Goal: Transaction & Acquisition: Obtain resource

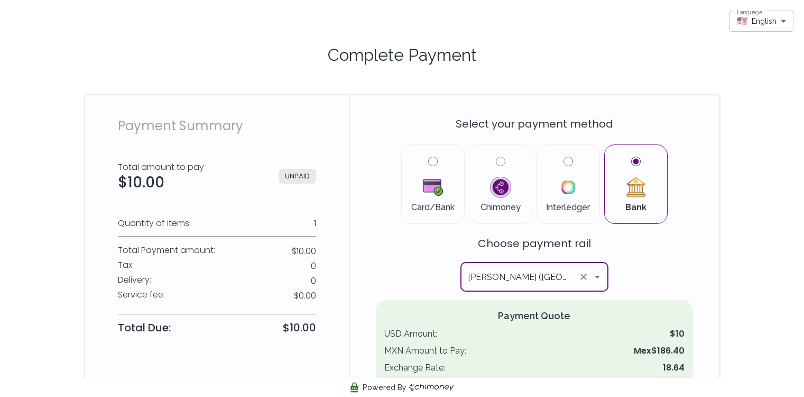
scroll to position [42, 0]
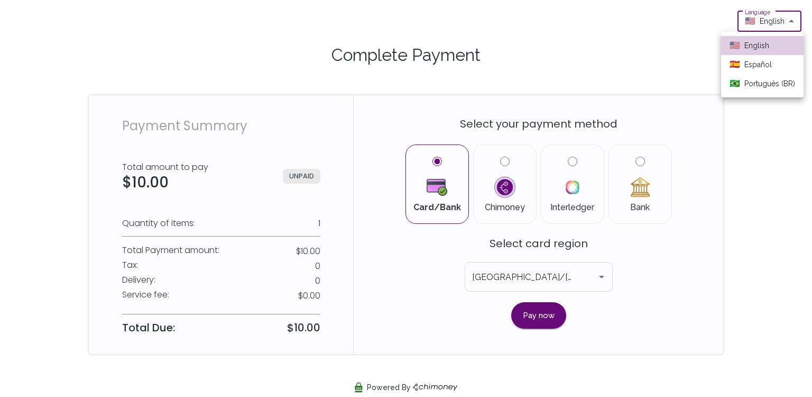
click at [761, 24] on body "Language 🇺🇸 English en Language Complete Payment Payment Summary Total amount t…" at bounding box center [406, 198] width 812 height 397
click at [755, 68] on span "Español" at bounding box center [758, 64] width 27 height 11
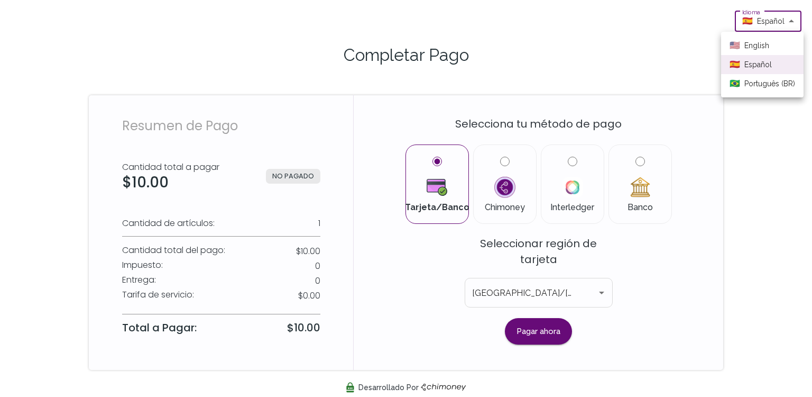
click at [777, 25] on body "Idioma 🇪🇸 Español es Idioma Completar Pago Resumen de Pago Cantidad total a pag…" at bounding box center [406, 198] width 812 height 397
click at [770, 49] on li "🇺🇸 English" at bounding box center [762, 45] width 82 height 19
type input "en"
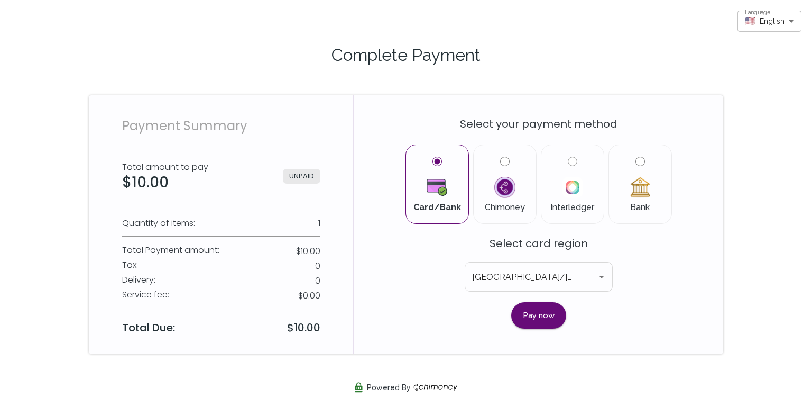
click at [637, 199] on label "Bank" at bounding box center [640, 184] width 45 height 55
click at [637, 166] on input "Bank" at bounding box center [641, 162] width 10 height 10
radio input "true"
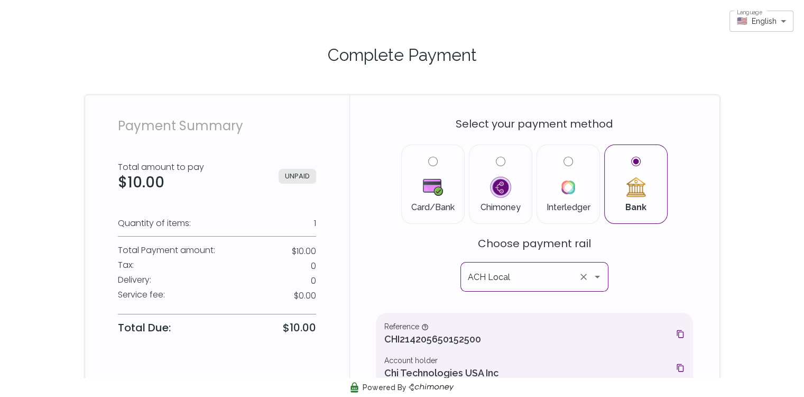
click at [520, 277] on input "ACH Local" at bounding box center [519, 277] width 109 height 20
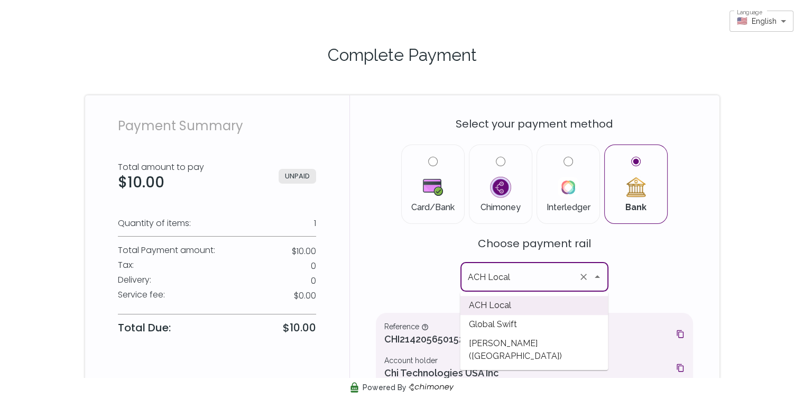
click at [513, 337] on span "CLABE (Mexico)" at bounding box center [534, 350] width 148 height 32
type input "CLABE (Mexico)"
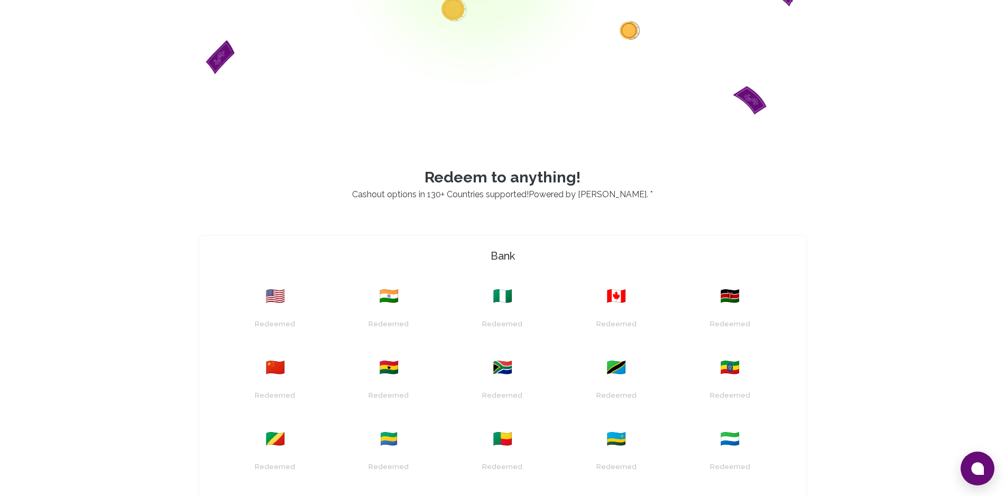
scroll to position [729, 0]
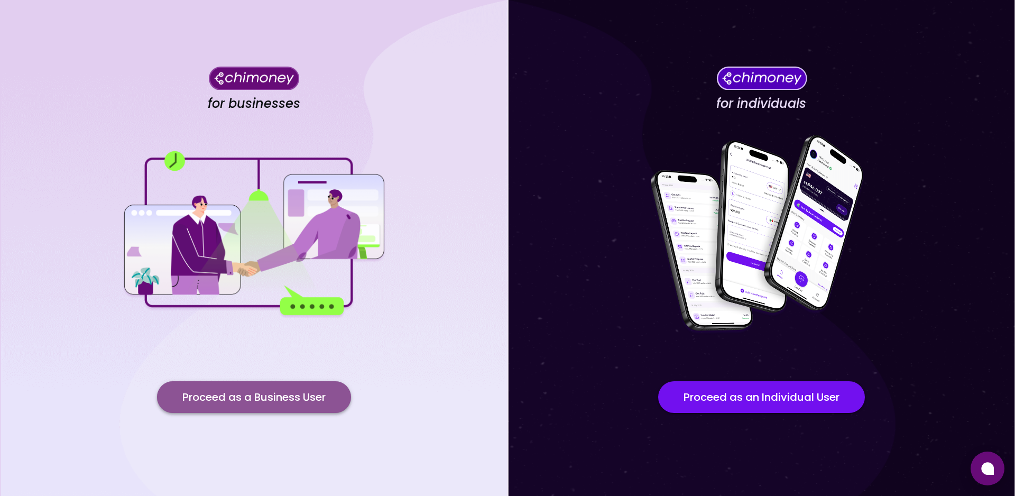
click at [227, 402] on button "Proceed as a Business User" at bounding box center [254, 397] width 194 height 32
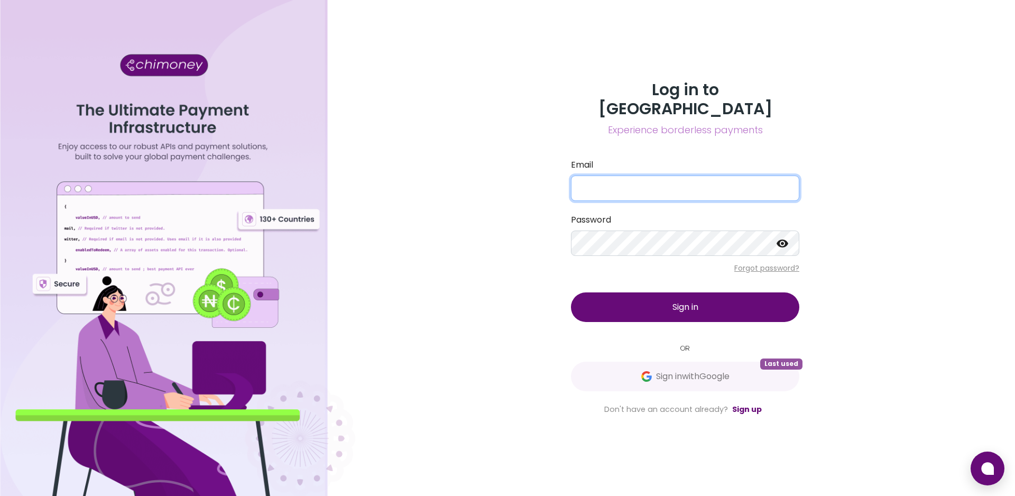
type input "atieno@chimoney.io"
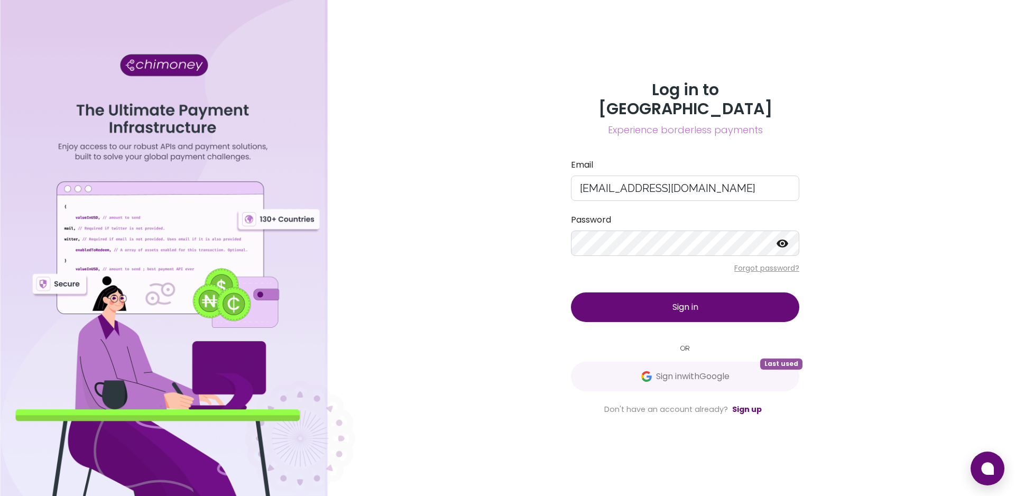
click at [644, 299] on button "Sign in" at bounding box center [685, 307] width 228 height 30
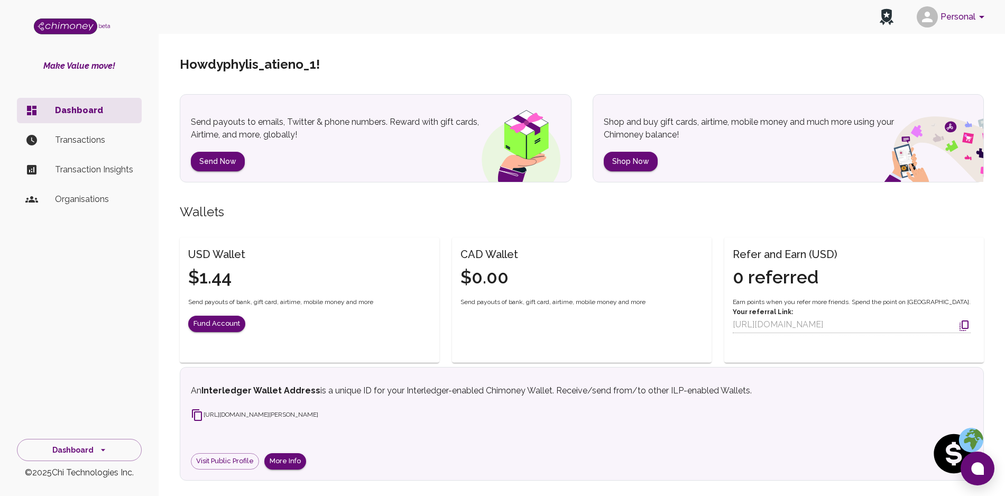
click at [85, 137] on p "Transactions" at bounding box center [94, 140] width 78 height 13
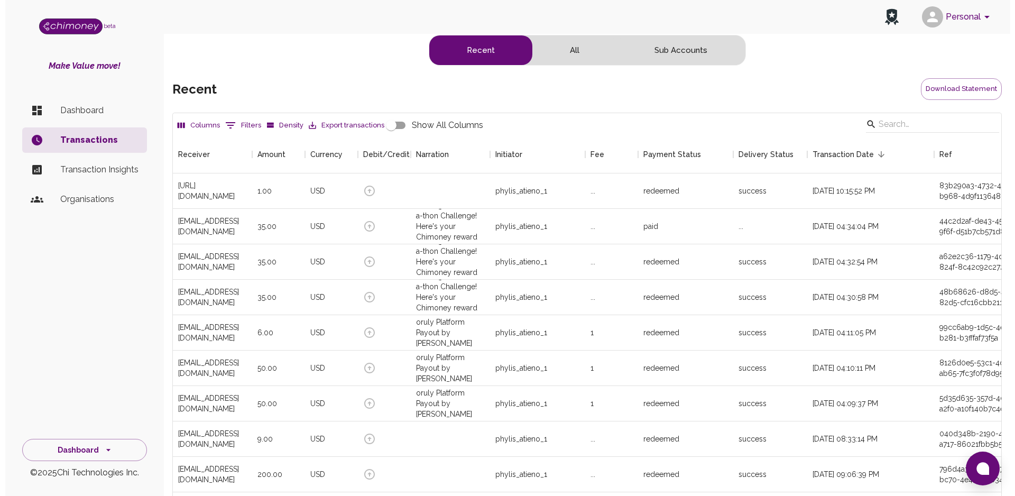
scroll to position [392, 819]
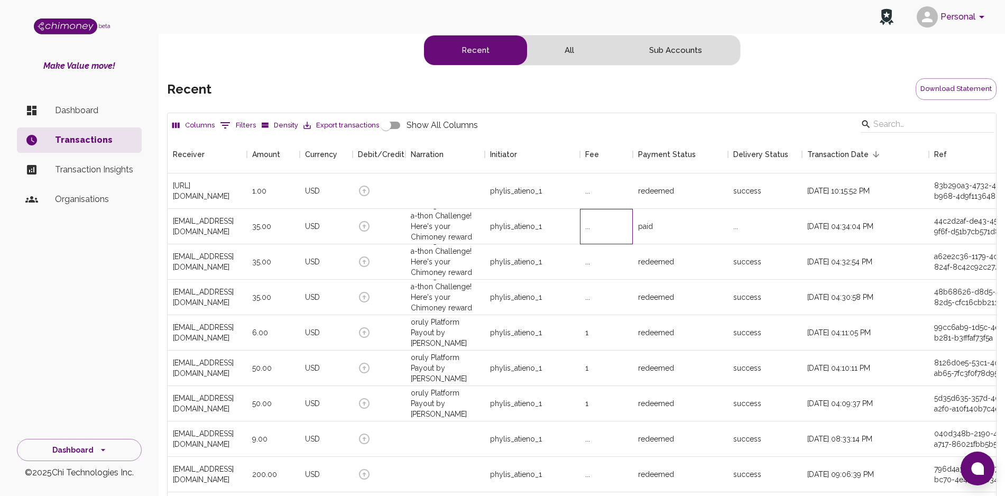
click at [605, 222] on div "..." at bounding box center [606, 226] width 53 height 35
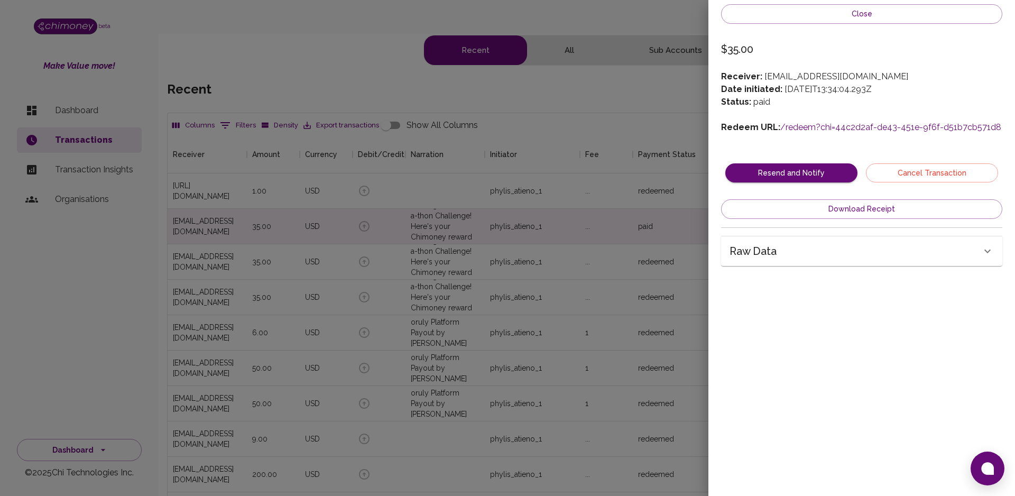
click at [815, 127] on link "/redeem?chi=44c2d2af-de43-451e-9f6f-d51b7cb571d8" at bounding box center [891, 127] width 221 height 10
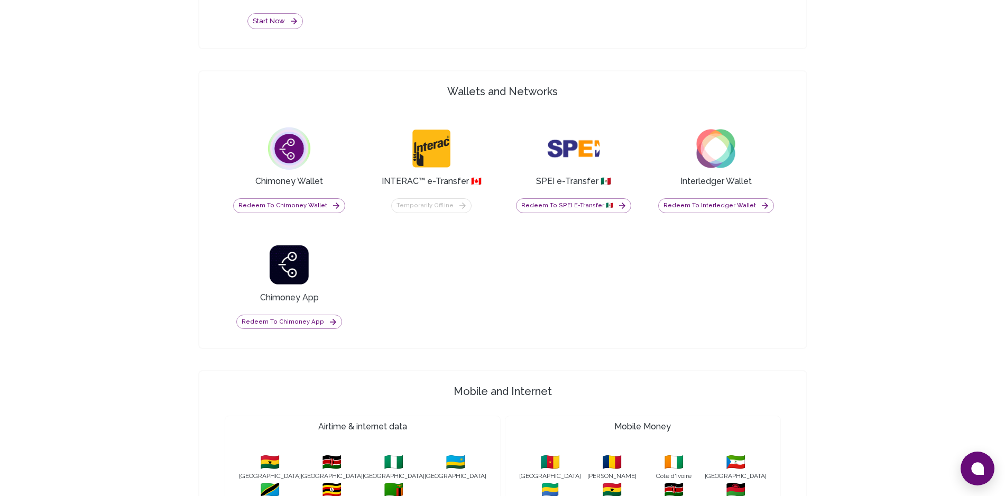
scroll to position [381, 0]
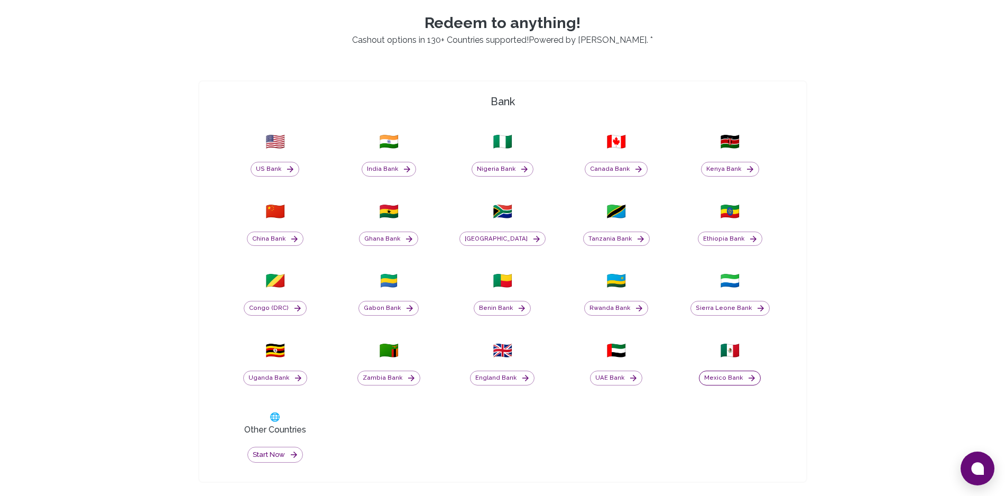
click at [730, 381] on button "Mexico Bank" at bounding box center [730, 378] width 62 height 15
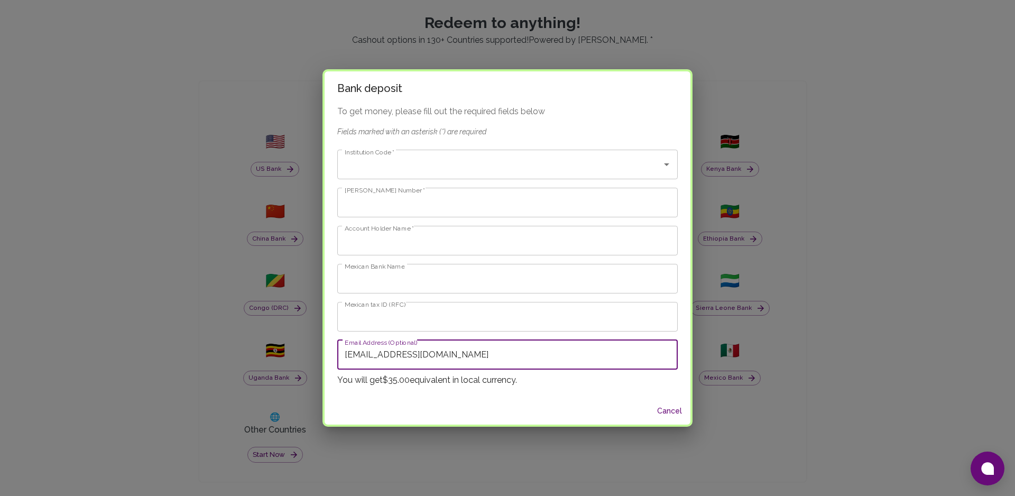
click at [472, 359] on input "[EMAIL_ADDRESS][DOMAIN_NAME]" at bounding box center [507, 355] width 341 height 30
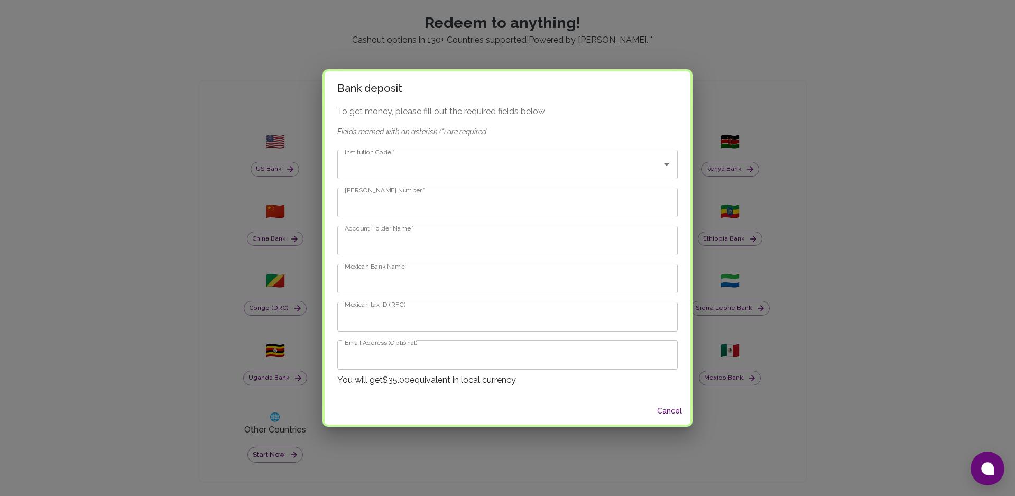
click at [799, 194] on div "Bank deposit To get money, please fill out the required fields below Fields mar…" at bounding box center [507, 248] width 1015 height 496
type input "[EMAIL_ADDRESS][DOMAIN_NAME]"
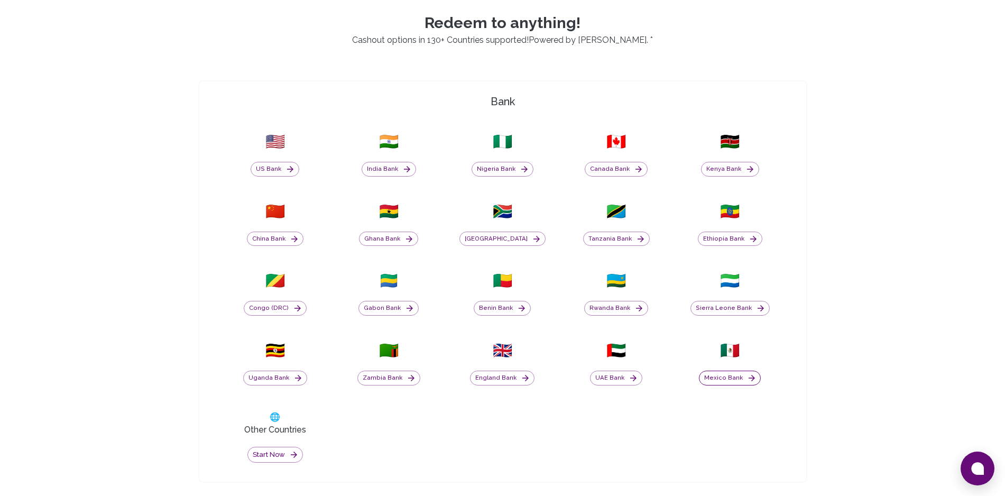
click at [727, 373] on button "Mexico Bank" at bounding box center [730, 378] width 62 height 15
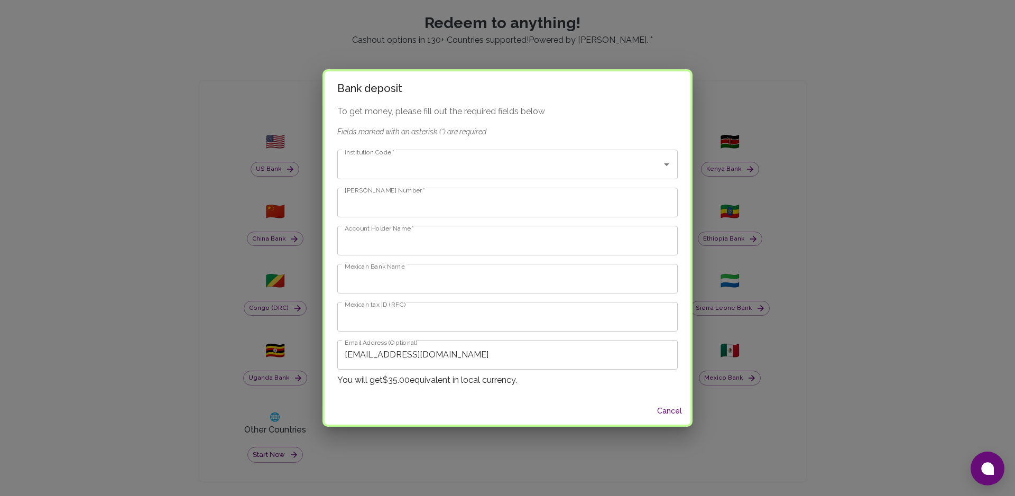
click at [463, 350] on input "[EMAIL_ADDRESS][DOMAIN_NAME]" at bounding box center [507, 355] width 341 height 30
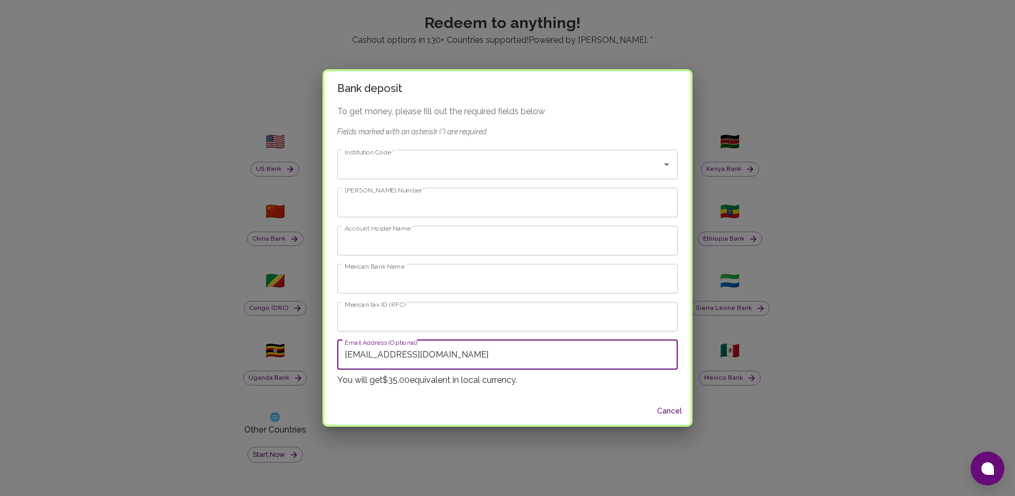
click at [463, 350] on input "[EMAIL_ADDRESS][DOMAIN_NAME]" at bounding box center [507, 355] width 341 height 30
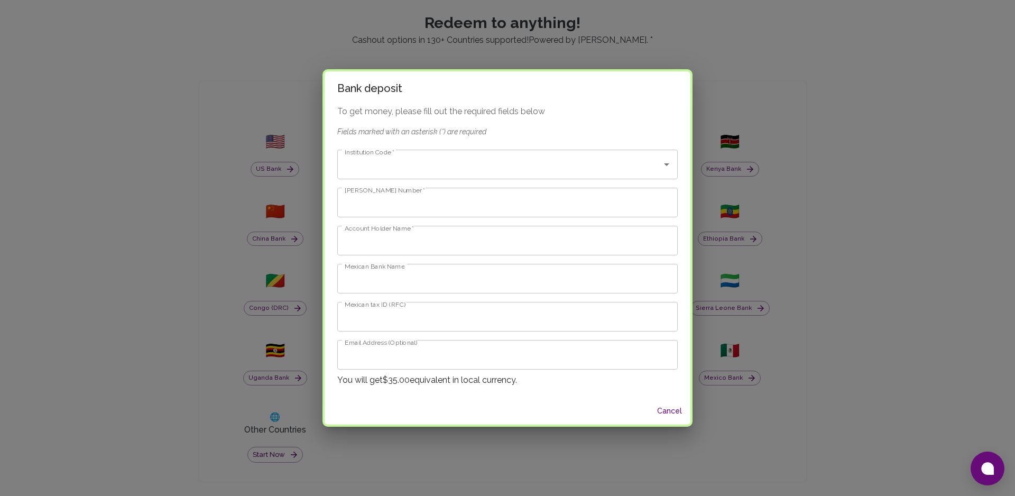
click at [849, 197] on div "Bank deposit To get money, please fill out the required fields below Fields mar…" at bounding box center [507, 248] width 1015 height 496
type input "[EMAIL_ADDRESS][DOMAIN_NAME]"
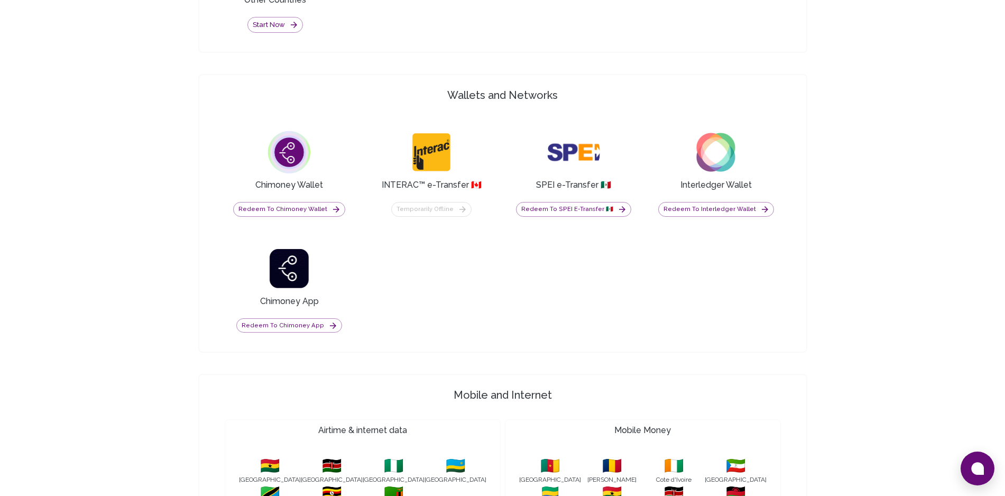
scroll to position [814, 0]
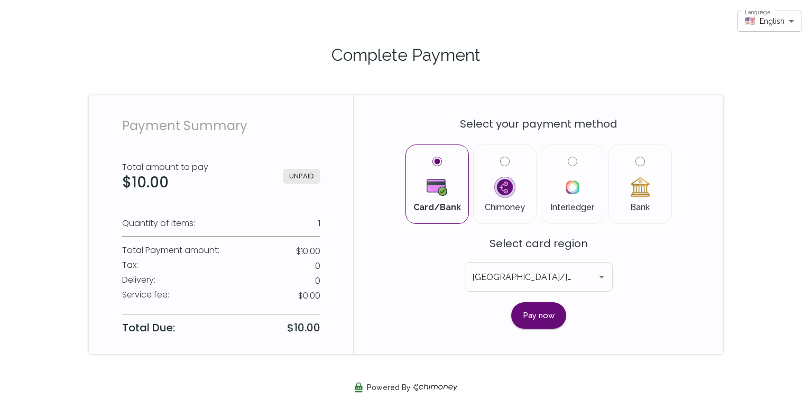
click at [625, 197] on label "Bank" at bounding box center [640, 184] width 45 height 55
click at [636, 166] on input "Bank" at bounding box center [641, 162] width 10 height 10
radio input "true"
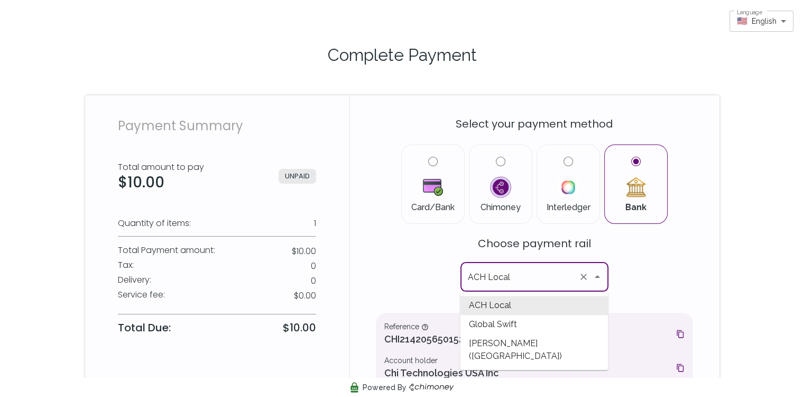
click at [568, 286] on input "ACH Local" at bounding box center [519, 277] width 109 height 20
click at [525, 347] on span "CLABE (Mexico)" at bounding box center [534, 350] width 148 height 32
type input "CLABE (Mexico)"
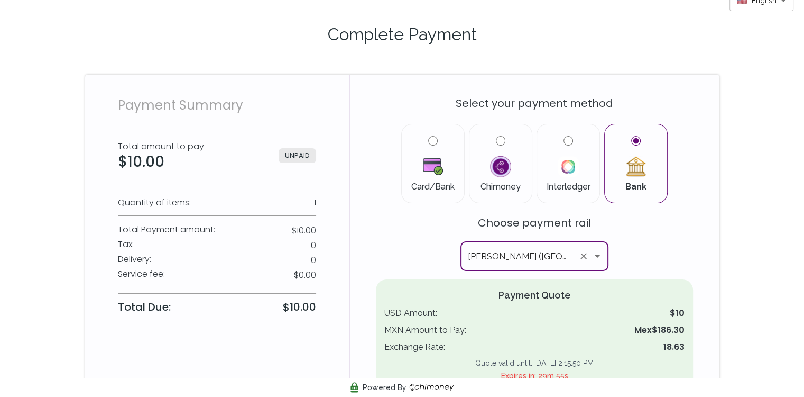
scroll to position [42, 0]
